Goal: Obtain resource: Obtain resource

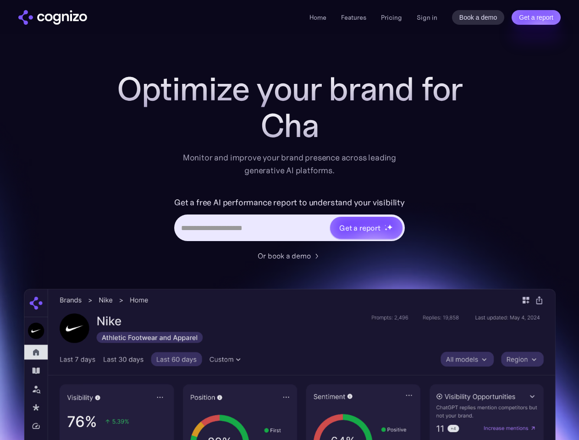
click at [536, 17] on link "Get a report" at bounding box center [535, 17] width 49 height 15
click at [0, 0] on input "Last name *" at bounding box center [0, 0] width 0 height 0
click at [536, 17] on link "Get a report" at bounding box center [535, 17] width 49 height 15
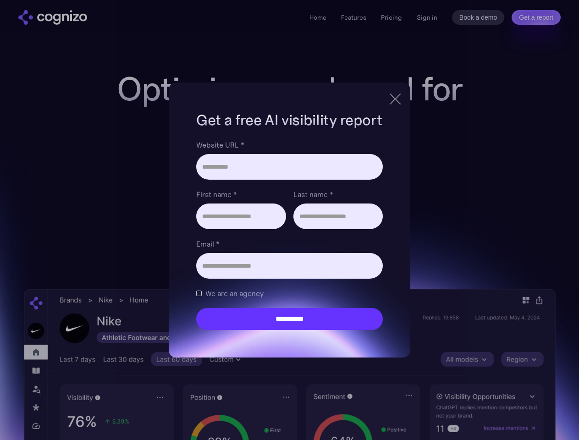
click at [366, 228] on input "Last name *" at bounding box center [337, 216] width 89 height 26
